Goal: Task Accomplishment & Management: Complete application form

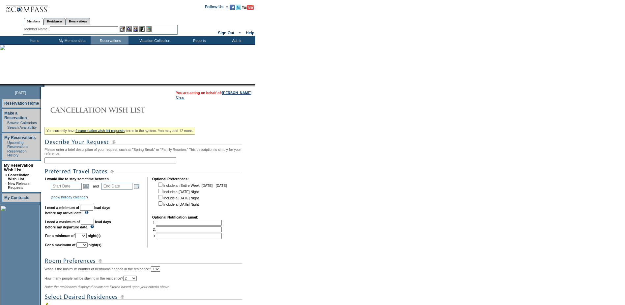
click at [79, 161] on input "text" at bounding box center [110, 160] width 132 height 6
type input "A"
type input "Rosewood Mayakoba 2027"
click at [88, 187] on link "Open the calendar popup." at bounding box center [85, 185] width 7 height 7
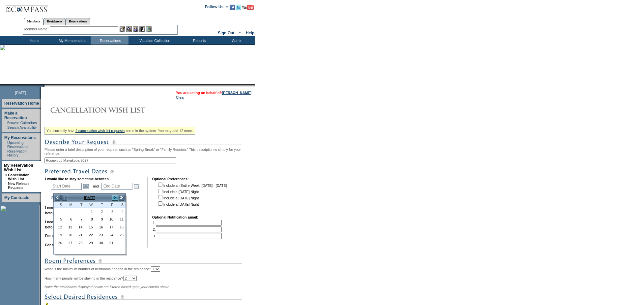
click at [114, 196] on link ">" at bounding box center [115, 197] width 7 height 7
click at [115, 196] on link ">" at bounding box center [115, 197] width 7 height 7
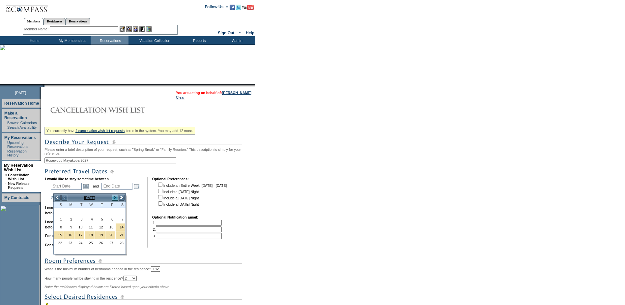
click at [115, 196] on link ">" at bounding box center [115, 197] width 7 height 7
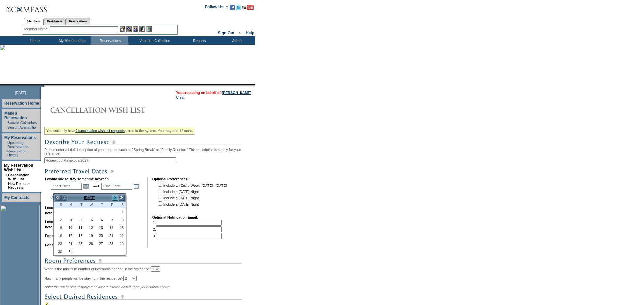
click at [115, 196] on link ">" at bounding box center [115, 197] width 7 height 7
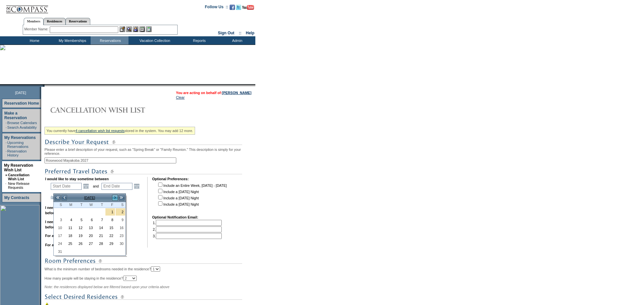
click at [115, 196] on link ">" at bounding box center [115, 197] width 7 height 7
click at [64, 198] on link "<" at bounding box center [64, 197] width 7 height 7
click at [58, 219] on link "3" at bounding box center [59, 219] width 10 height 7
type input "[DATE]"
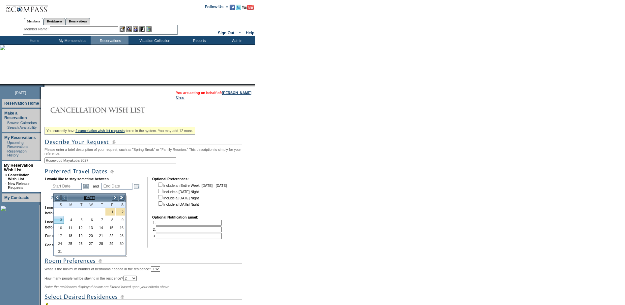
type input "[DATE]"
type input "460"
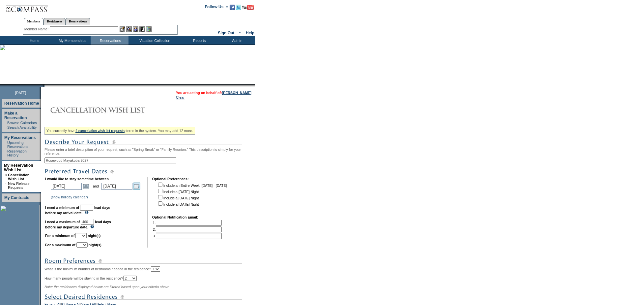
click at [140, 187] on link "Open the calendar popup." at bounding box center [136, 185] width 7 height 7
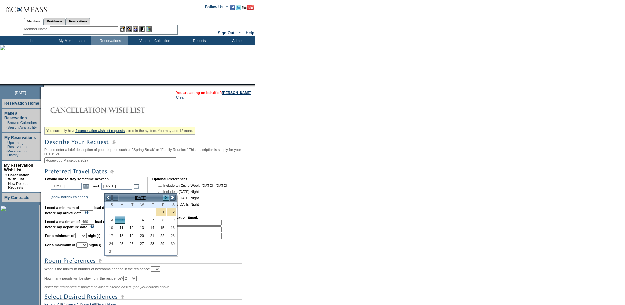
click at [165, 197] on link ">" at bounding box center [166, 197] width 7 height 7
click at [109, 220] on link "7" at bounding box center [110, 219] width 10 height 7
type input "[DATE]"
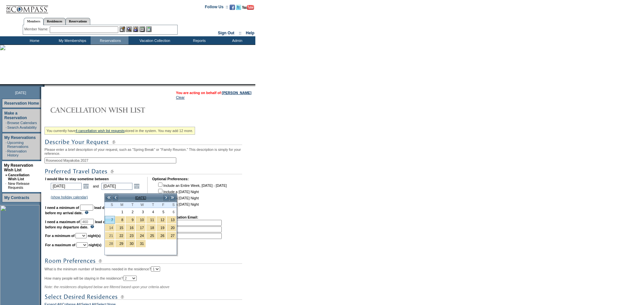
type input "522"
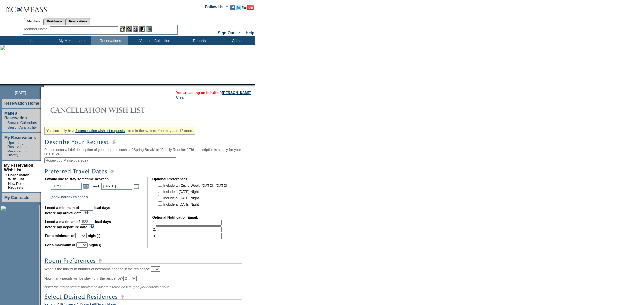
click at [93, 210] on input "text" at bounding box center [86, 207] width 13 height 6
type input "30"
click at [87, 238] on select "1 2 3 4 5 6 7 8 9 10 11 12 13 14" at bounding box center [80, 235] width 11 height 5
select select "5"
click at [84, 238] on select "1 2 3 4 5 6 7 8 9 10 11 12 13 14" at bounding box center [80, 235] width 11 height 5
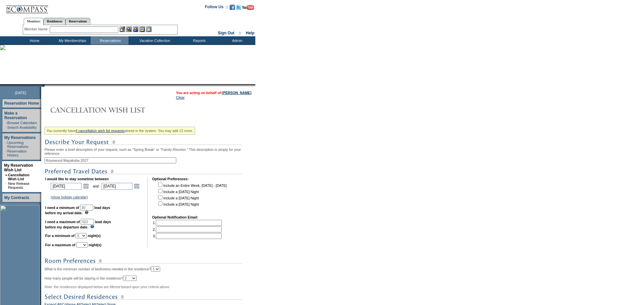
click at [88, 247] on select "1 2 3 4 5 6 7 8 9 10 11 12 13 14" at bounding box center [81, 244] width 11 height 5
select select "7"
click at [85, 247] on select "1 2 3 4 5 6 7 8 9 10 11 12 13 14" at bounding box center [81, 244] width 11 height 5
click at [87, 238] on select "1 2 3 4 5 6 7 8 9 10 11 12 13 14" at bounding box center [80, 235] width 11 height 5
select select "7"
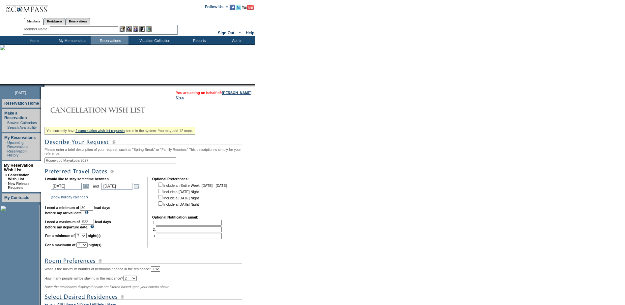
click at [84, 238] on select "1 2 3 4 5 6 7 8 9 10 11 12 13 14" at bounding box center [80, 235] width 11 height 5
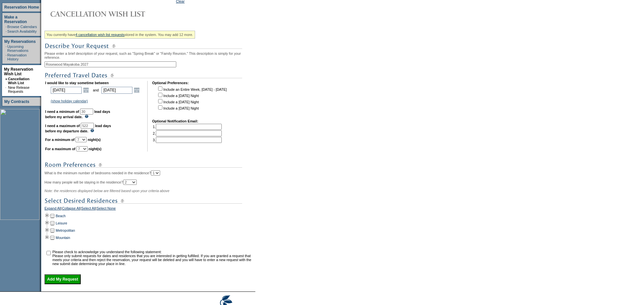
scroll to position [99, 0]
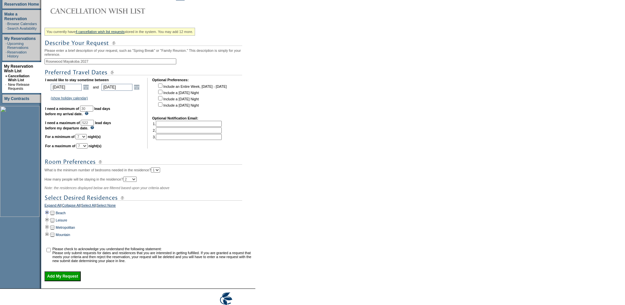
click at [48, 216] on td at bounding box center [46, 212] width 5 height 7
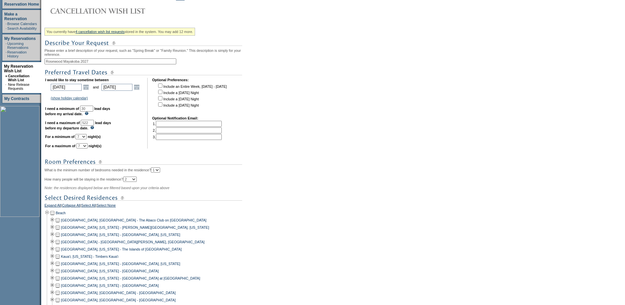
scroll to position [305, 0]
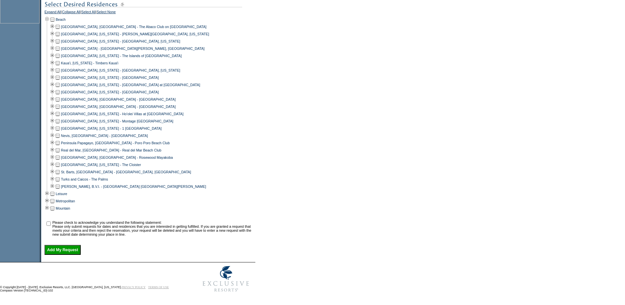
click at [60, 154] on td at bounding box center [57, 157] width 5 height 7
click at [51, 222] on input "checkbox" at bounding box center [48, 223] width 4 height 4
checkbox input "true"
click at [69, 248] on input "Add My Request" at bounding box center [62, 250] width 36 height 10
